Goal: Find contact information: Find contact information

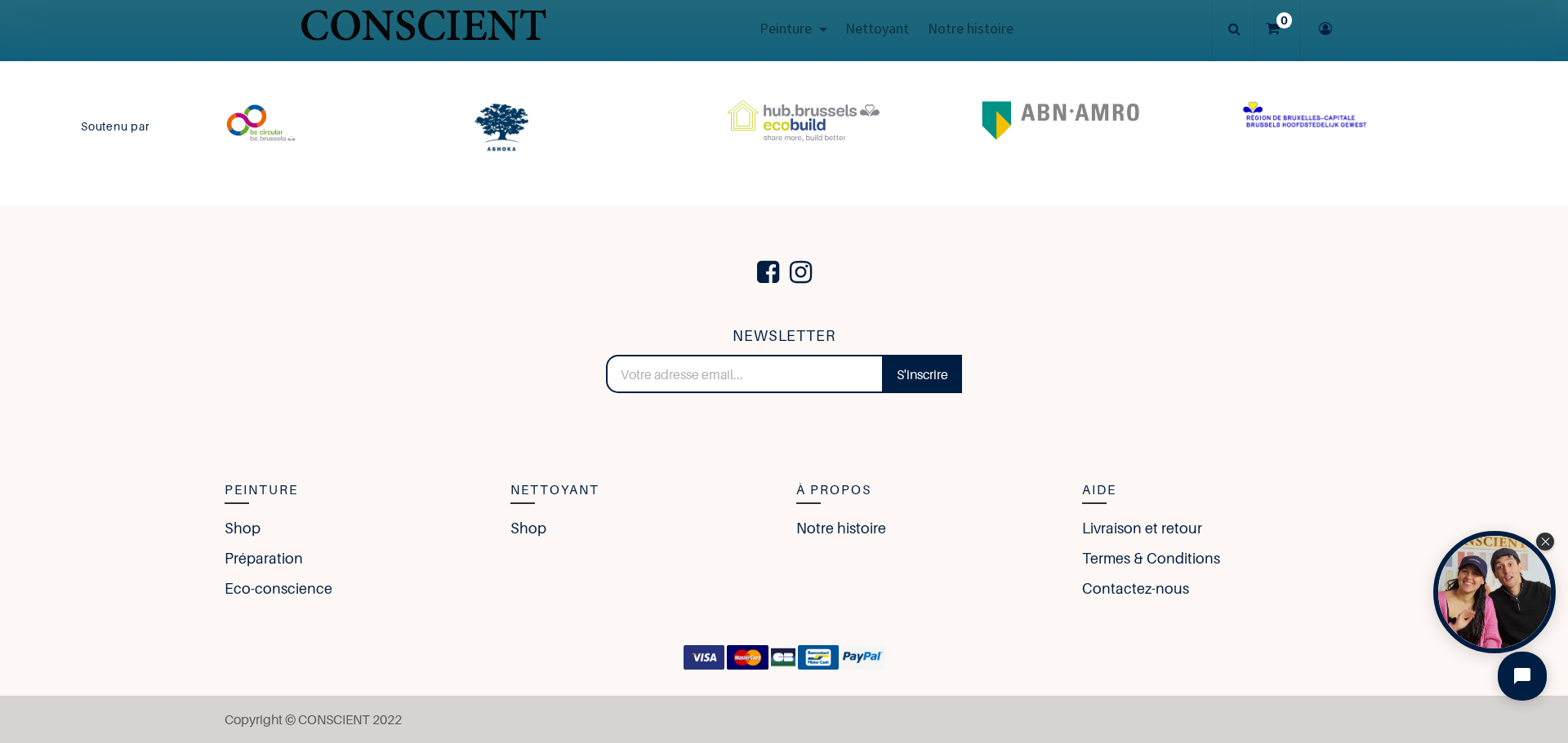
scroll to position [3665, 0]
click at [1132, 584] on link "Contactez-nous" at bounding box center [1139, 588] width 115 height 22
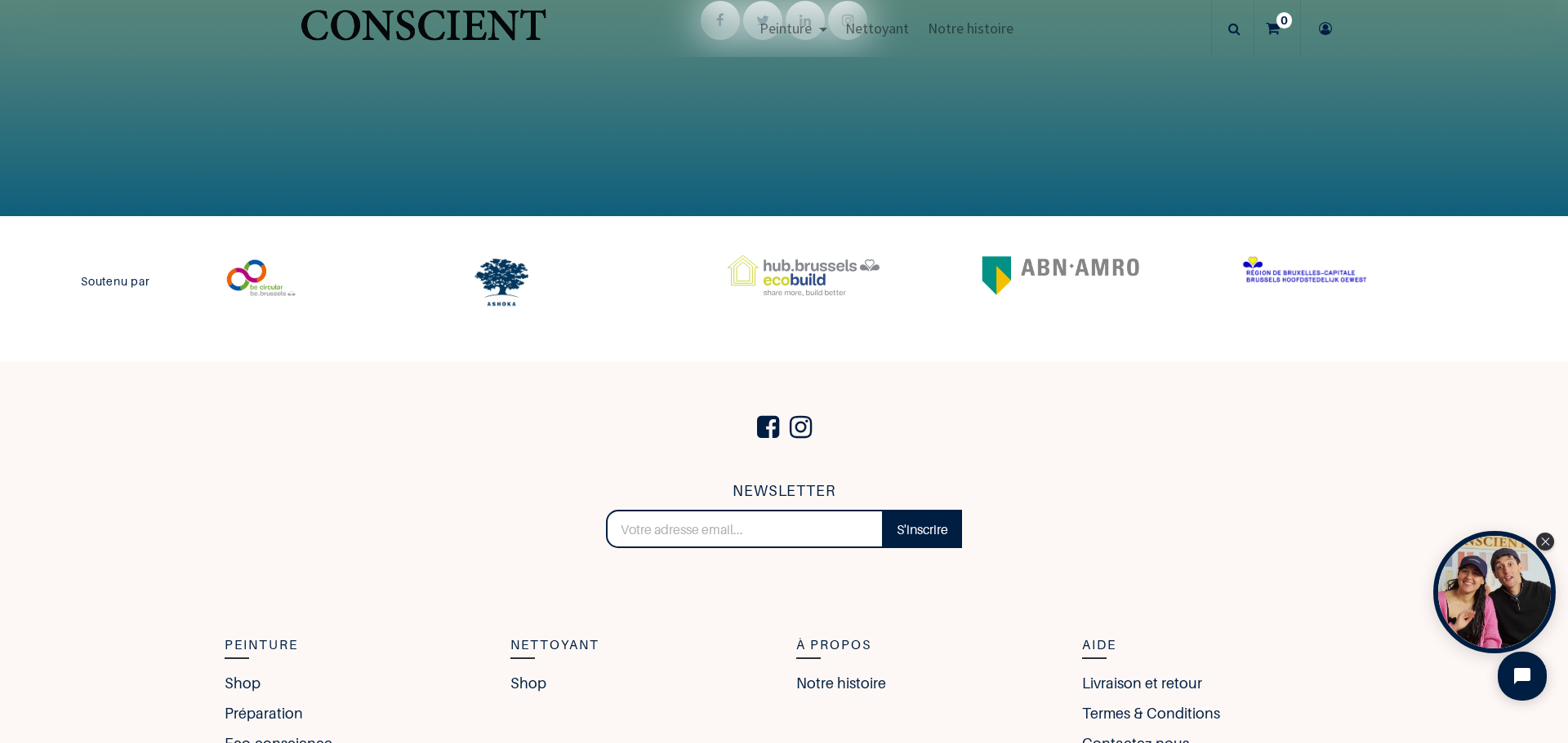
scroll to position [3665, 0]
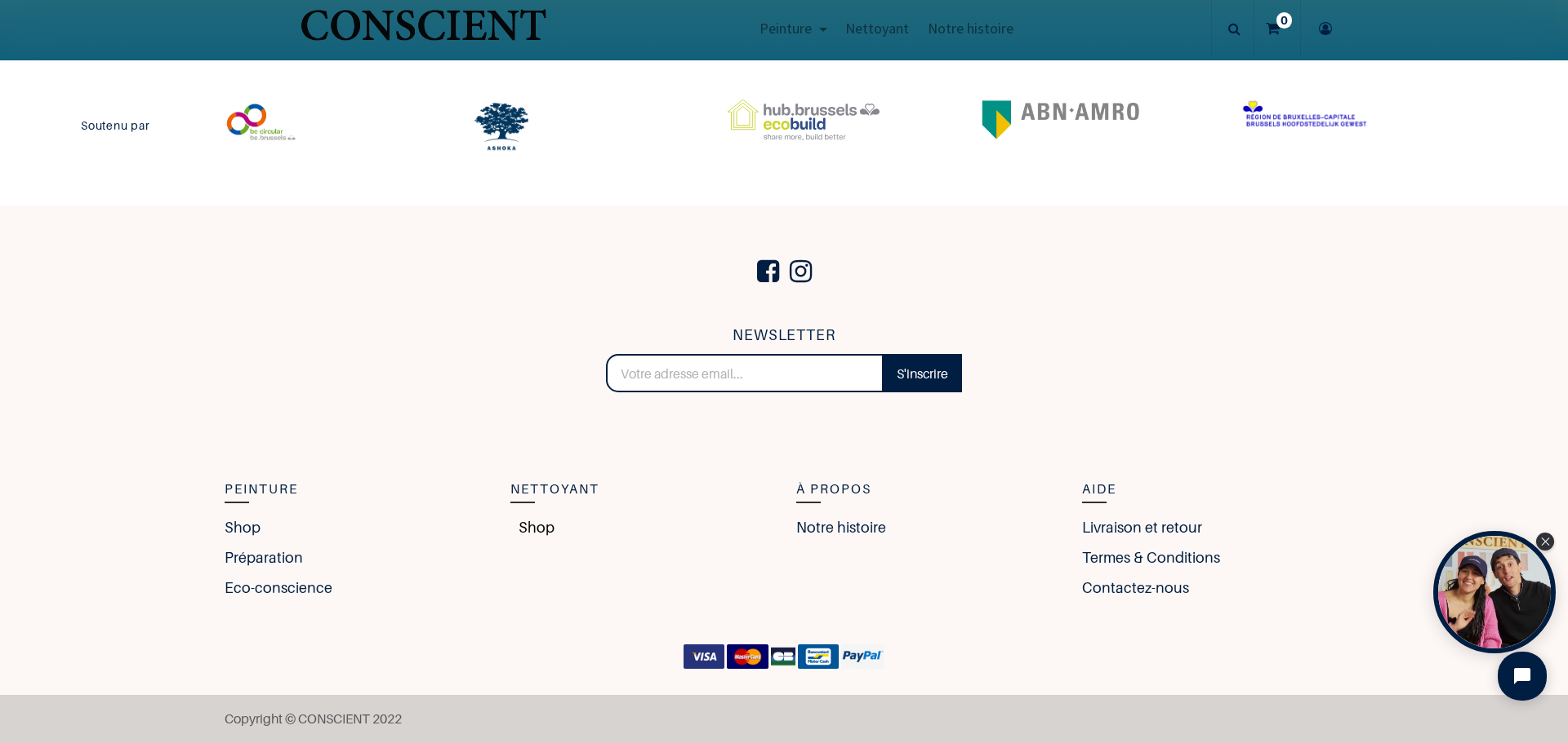
click at [525, 525] on link "Shop" at bounding box center [532, 527] width 44 height 22
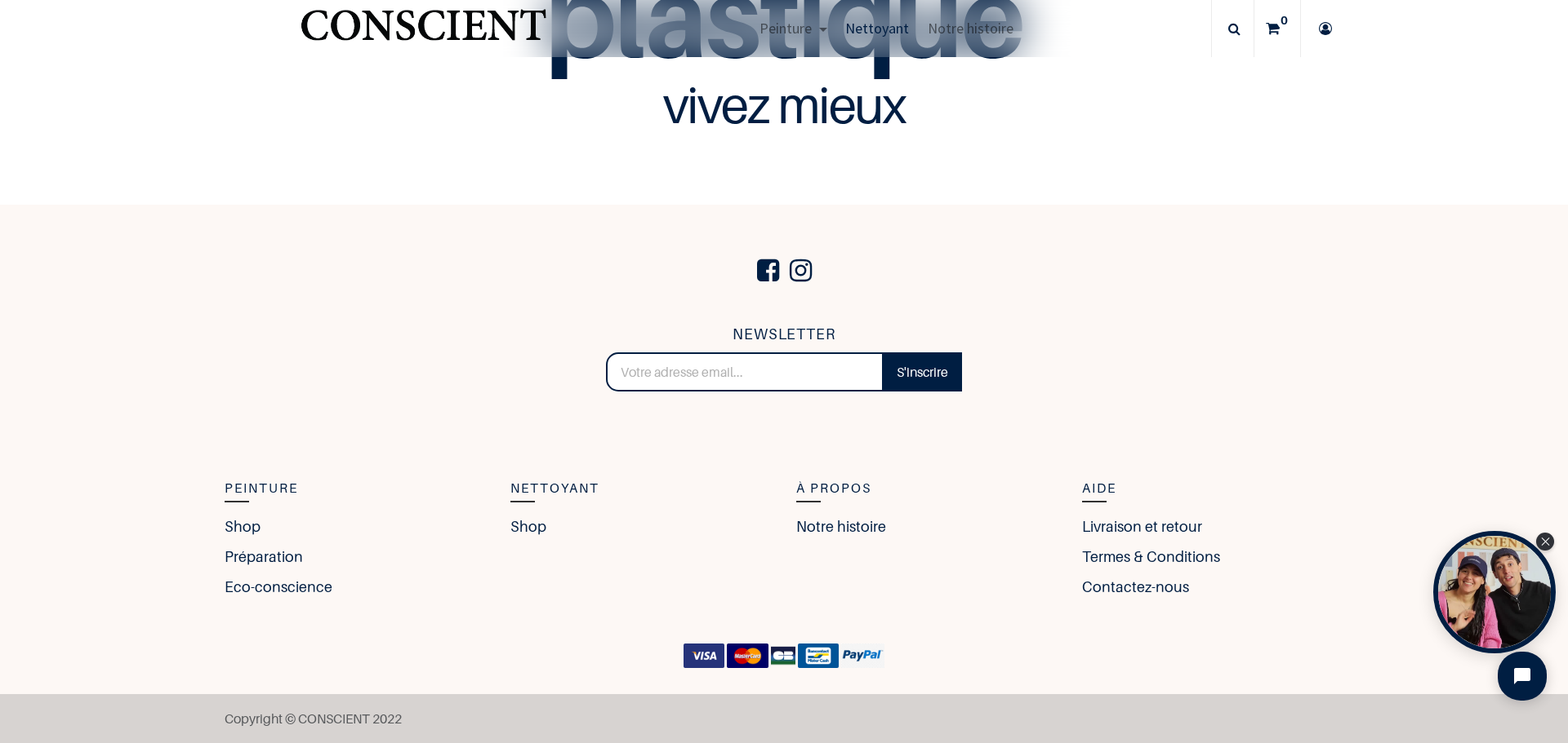
scroll to position [4732, 0]
click at [240, 524] on link "Shop" at bounding box center [246, 526] width 44 height 22
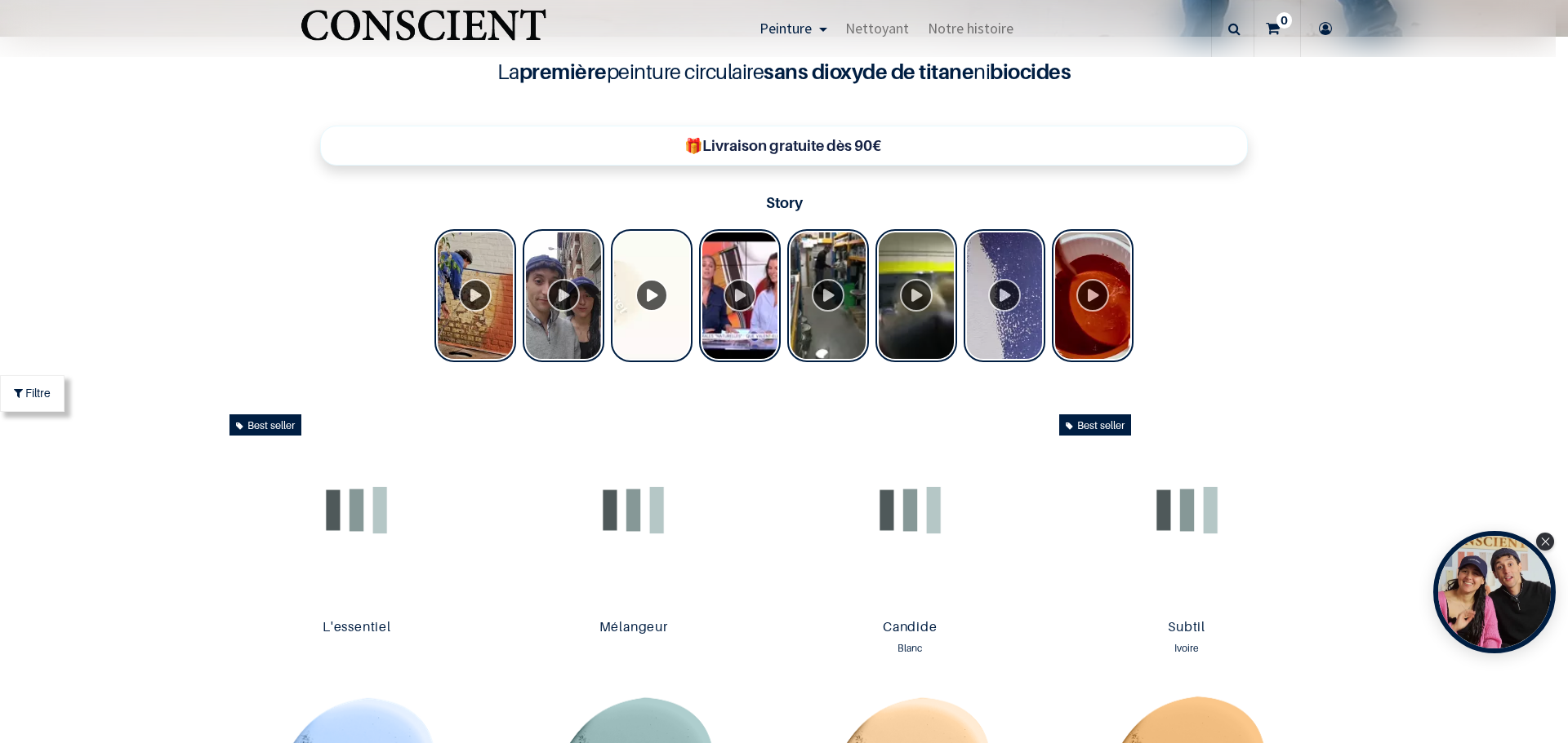
scroll to position [1044, 0]
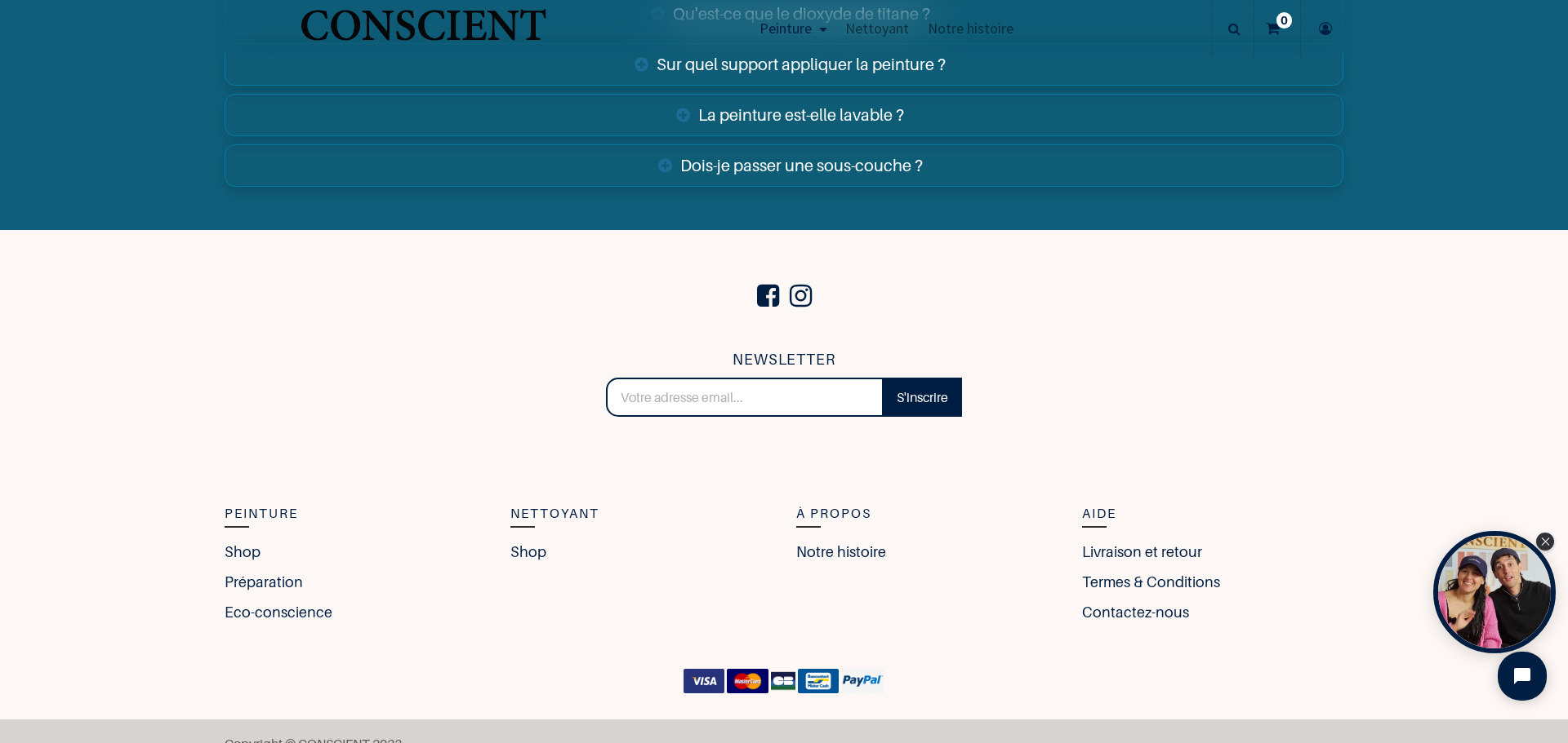
scroll to position [6397, 0]
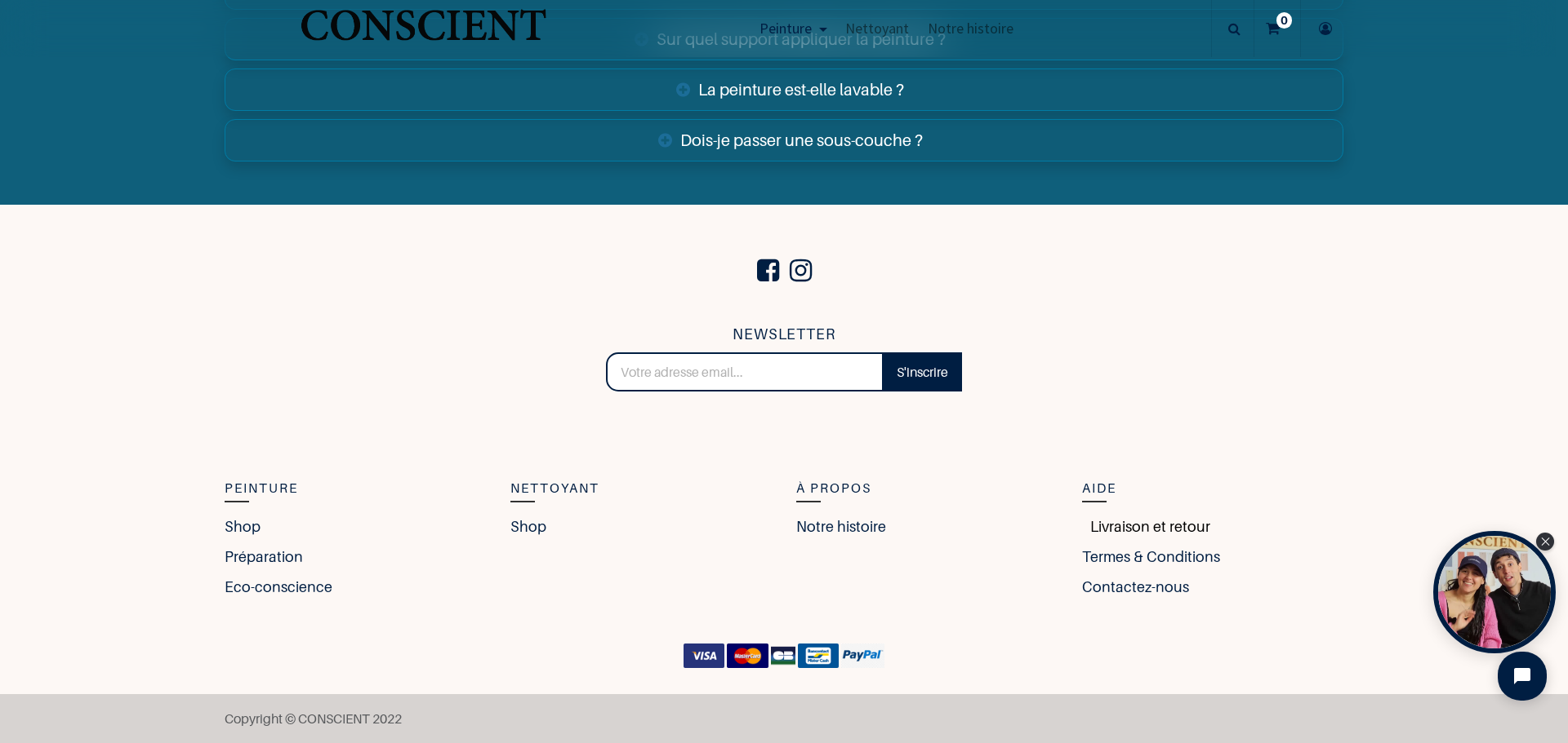
click at [1145, 523] on link "Livraison et retour" at bounding box center [1146, 526] width 128 height 22
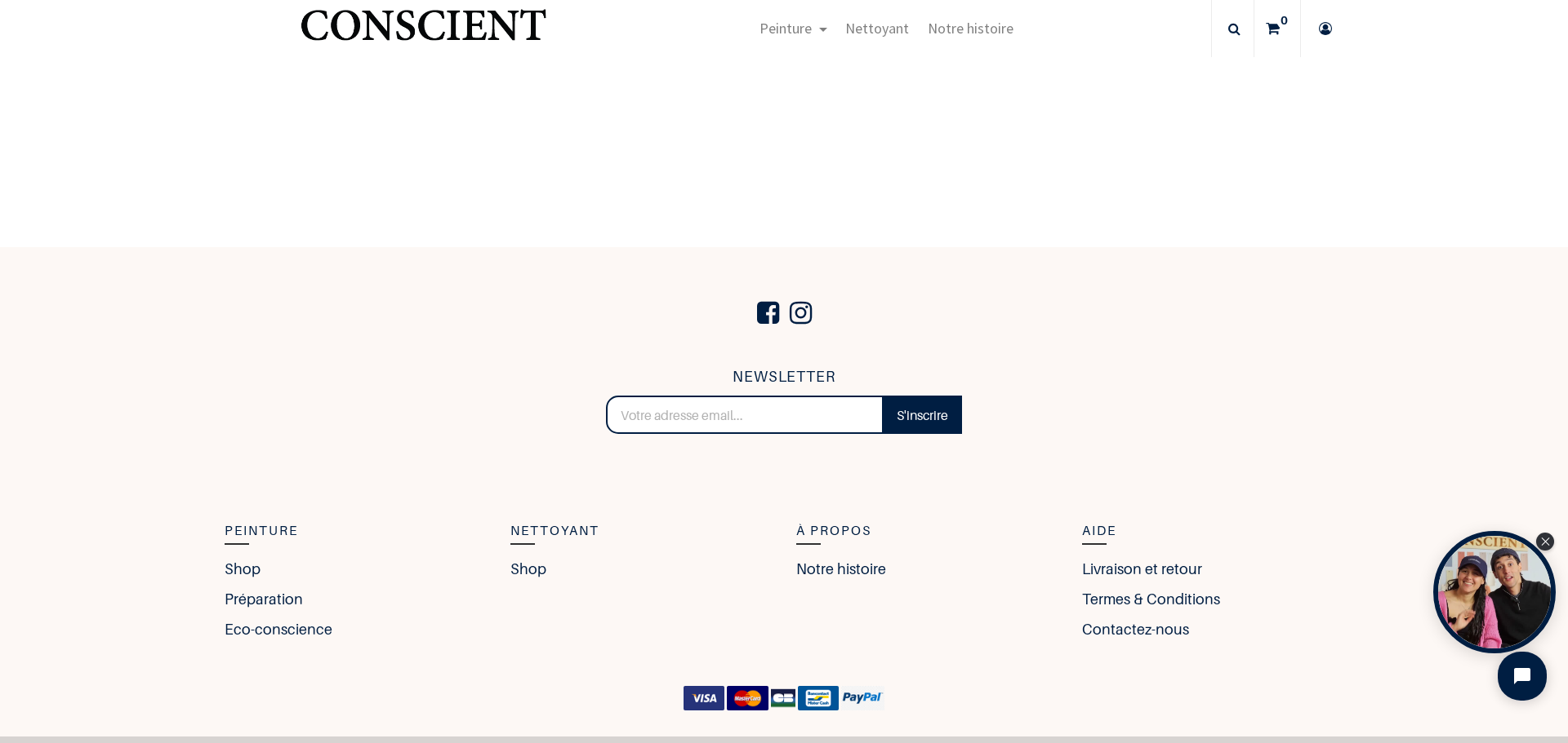
scroll to position [611, 0]
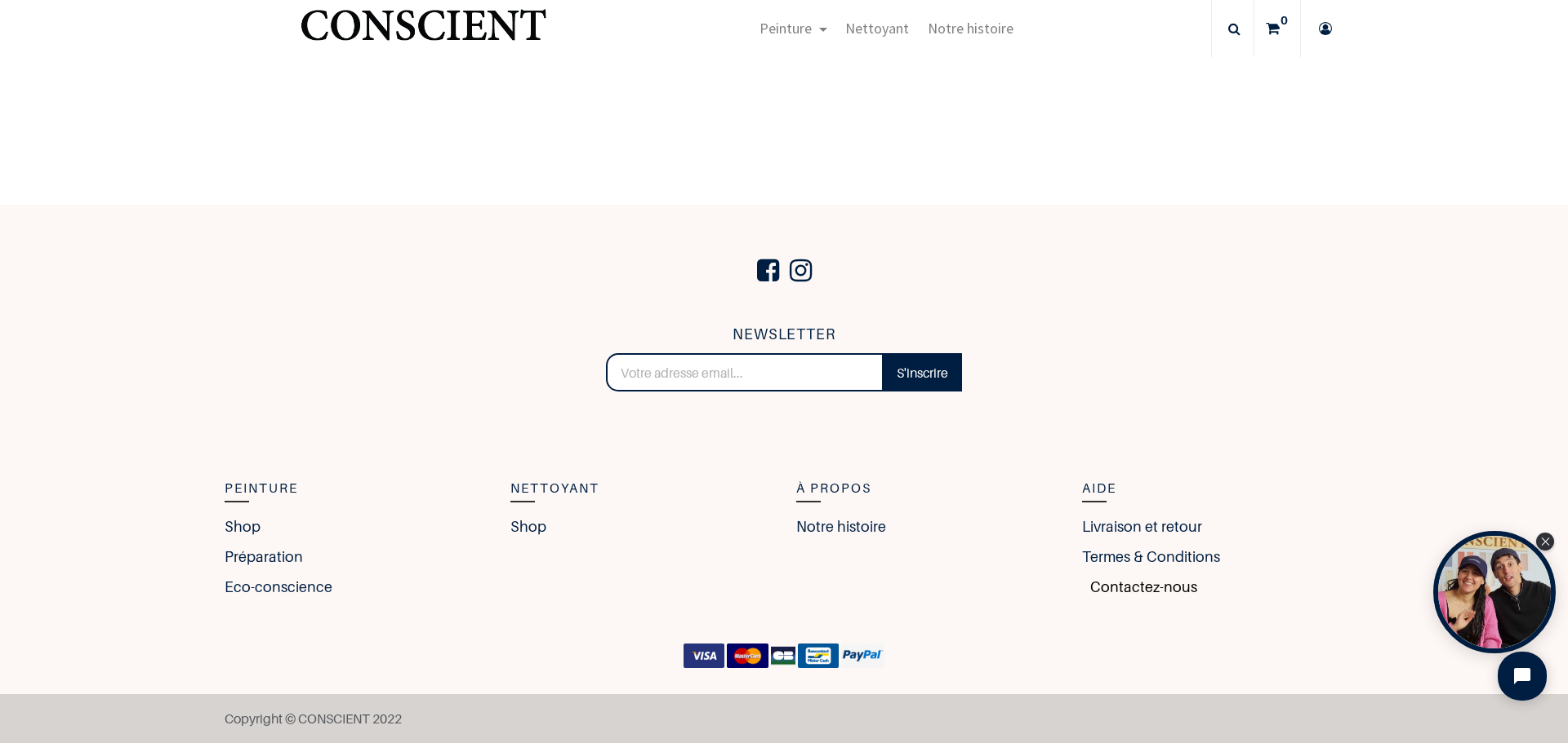
click at [1132, 584] on link "Contactez-nous" at bounding box center [1139, 587] width 115 height 22
